Goal: Transaction & Acquisition: Download file/media

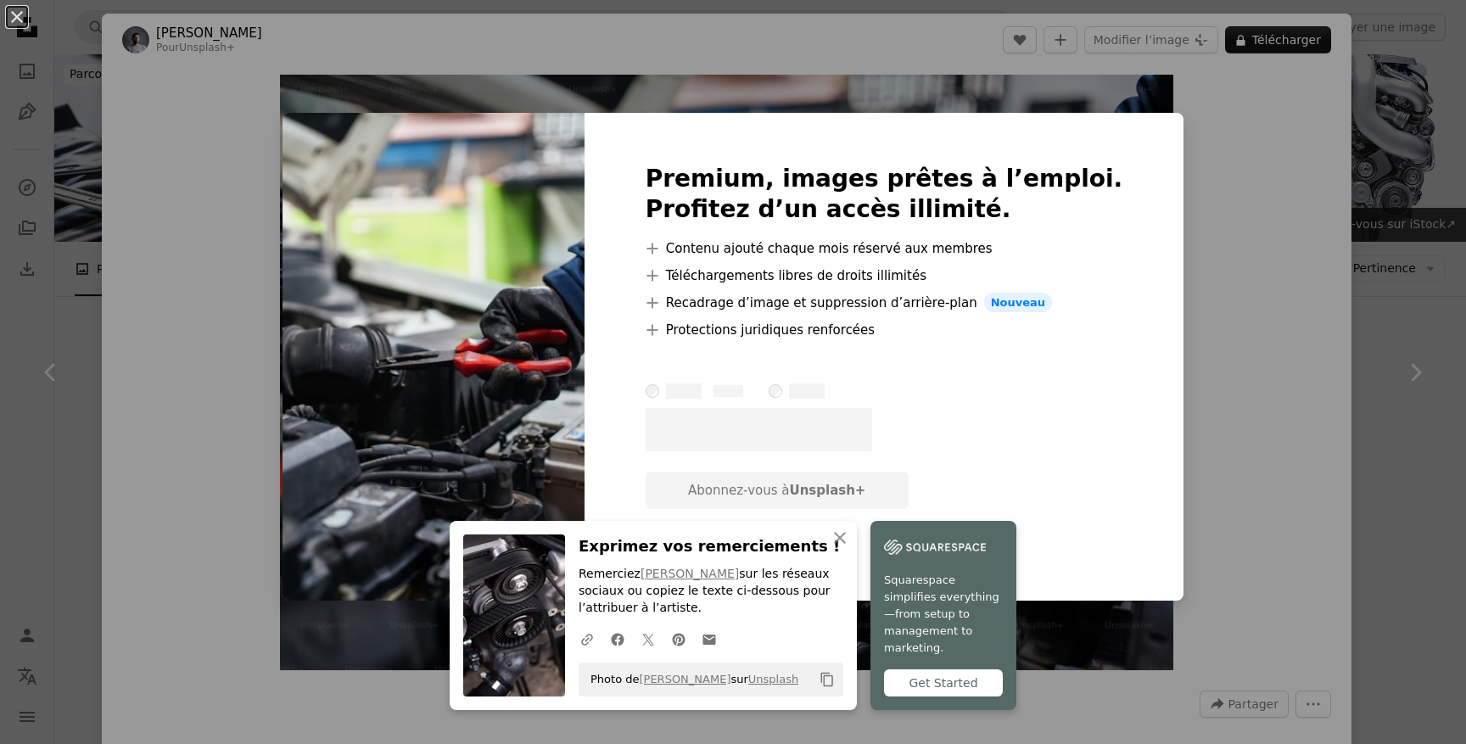
scroll to position [805, 0]
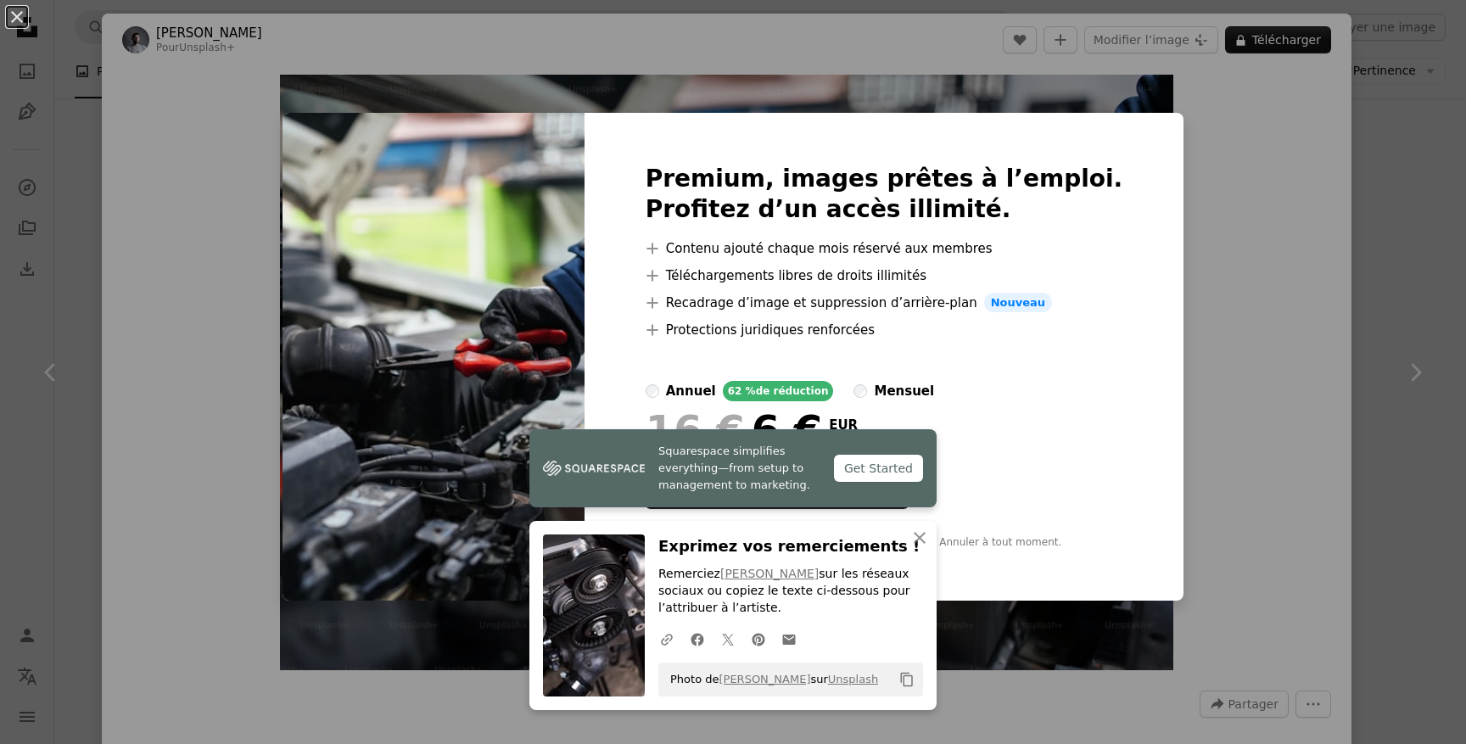
click at [433, 64] on div "An X shape Premium, images prêtes à l’emploi. Profitez d’un accès illimité. A p…" at bounding box center [733, 372] width 1466 height 744
